Goal: Communication & Community: Connect with others

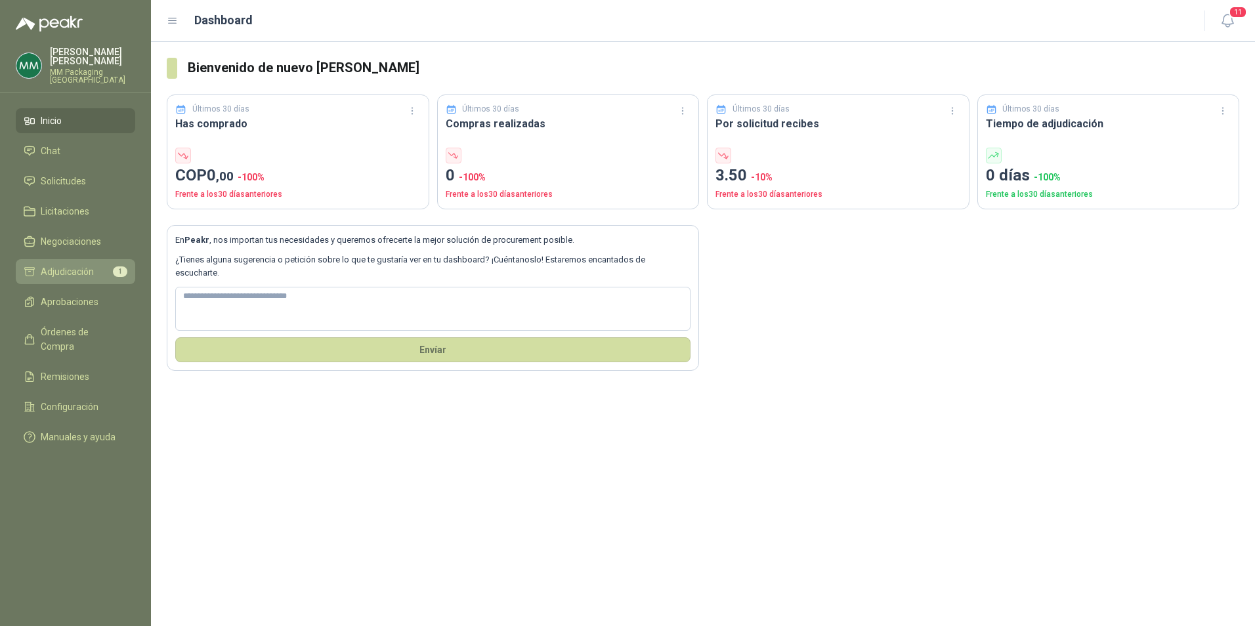
click at [63, 267] on span "Adjudicación" at bounding box center [67, 272] width 53 height 14
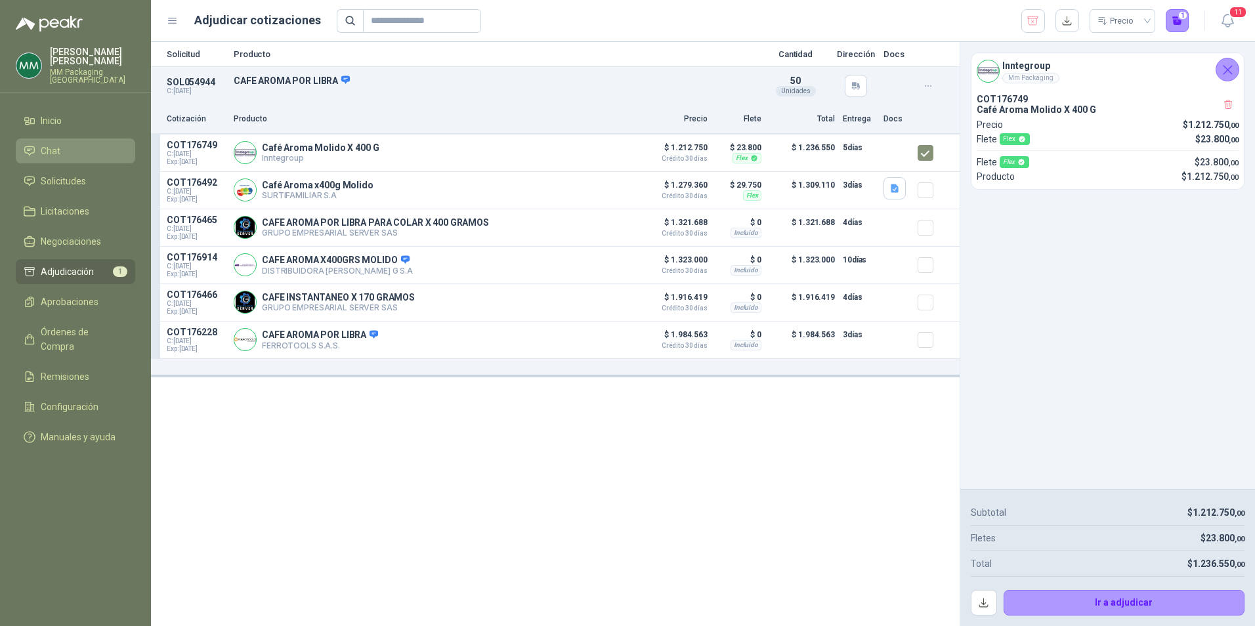
click at [57, 144] on span "Chat" at bounding box center [51, 151] width 20 height 14
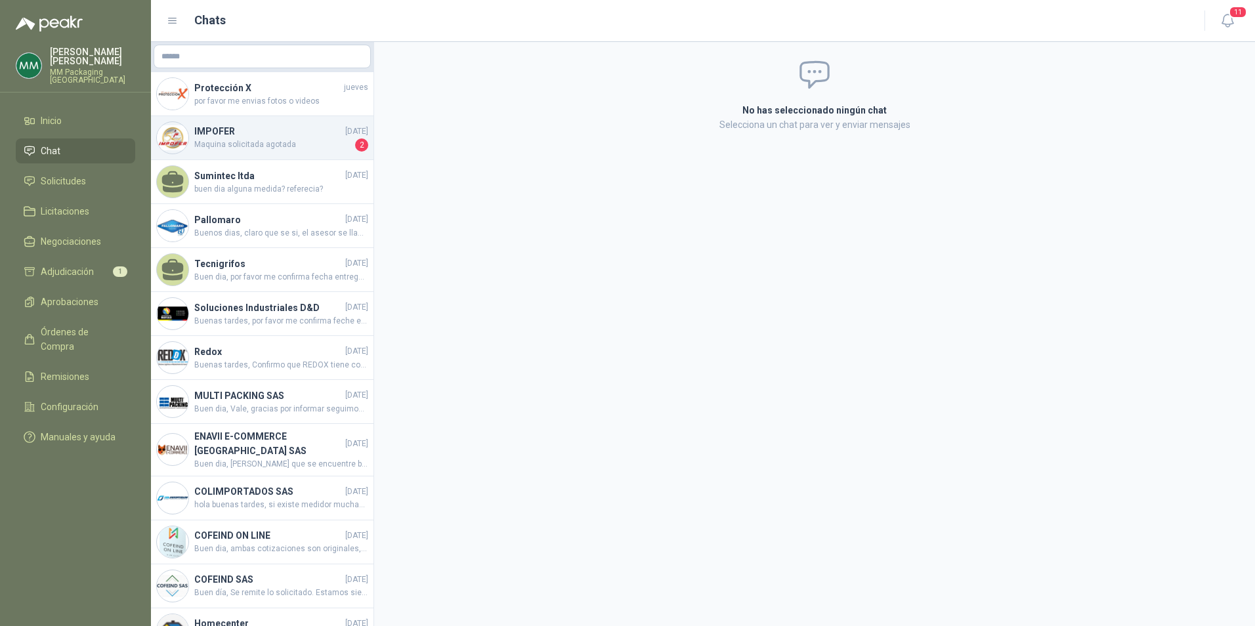
click at [244, 128] on h4 "IMPOFER" at bounding box center [268, 131] width 148 height 14
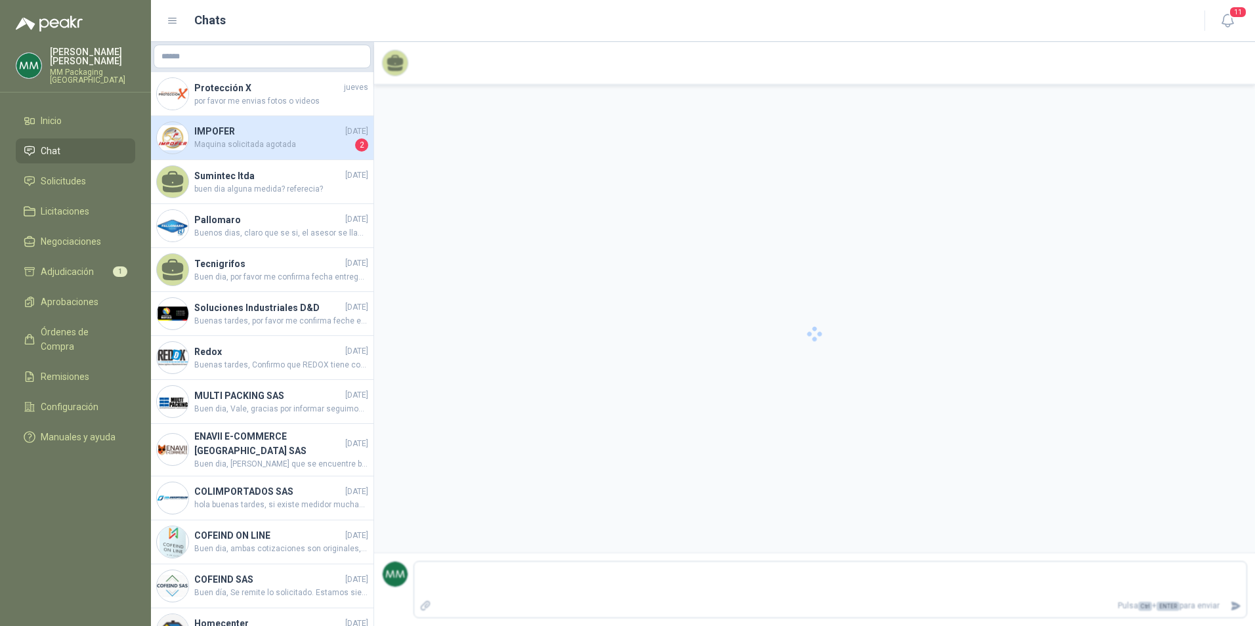
scroll to position [2441, 0]
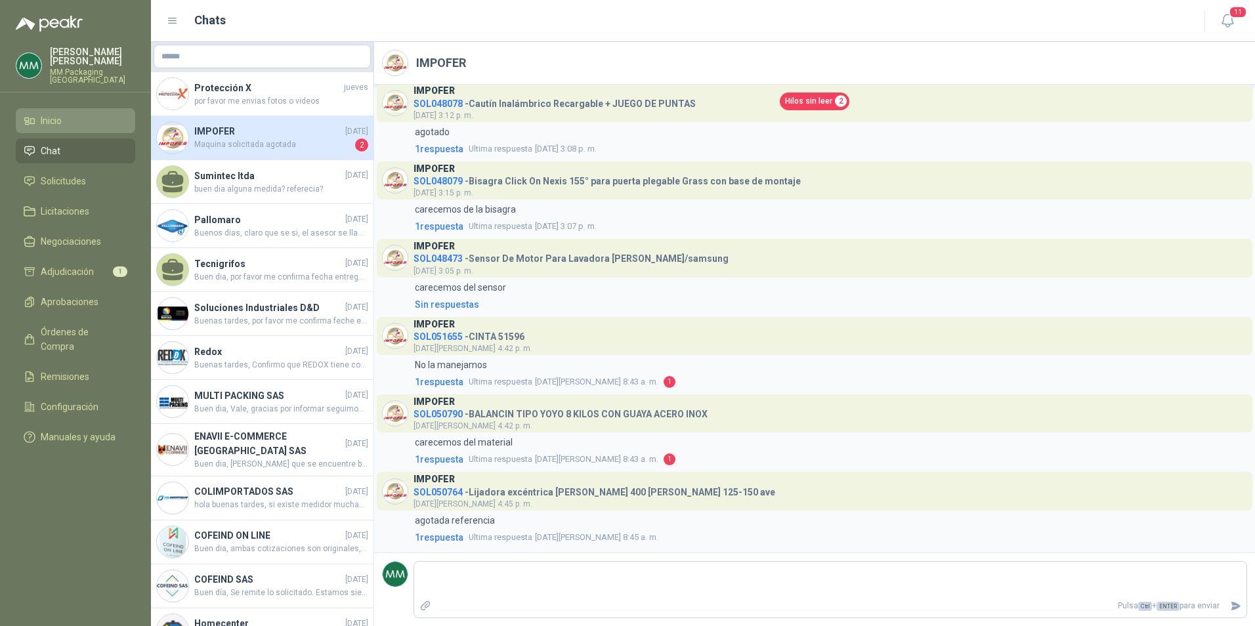
click at [45, 114] on span "Inicio" at bounding box center [51, 121] width 21 height 14
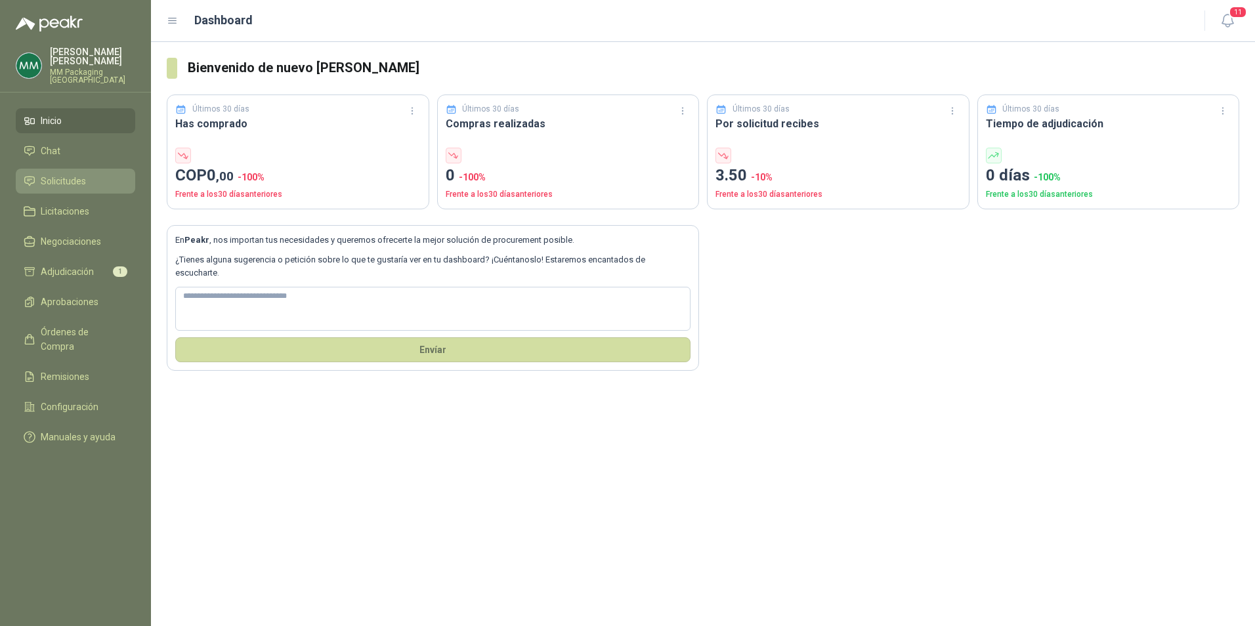
click at [64, 174] on span "Solicitudes" at bounding box center [63, 181] width 45 height 14
